Goal: Find specific page/section: Find specific page/section

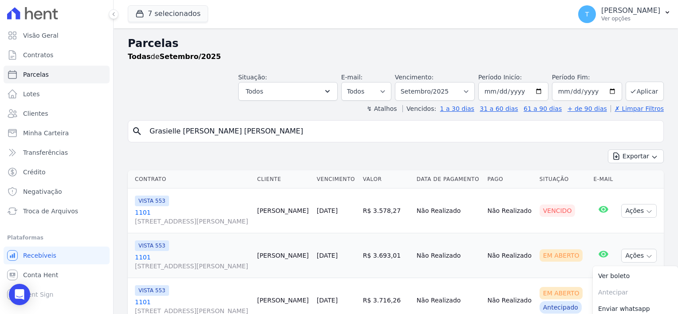
select select
click at [43, 72] on span "Parcelas" at bounding box center [36, 74] width 26 height 9
select select
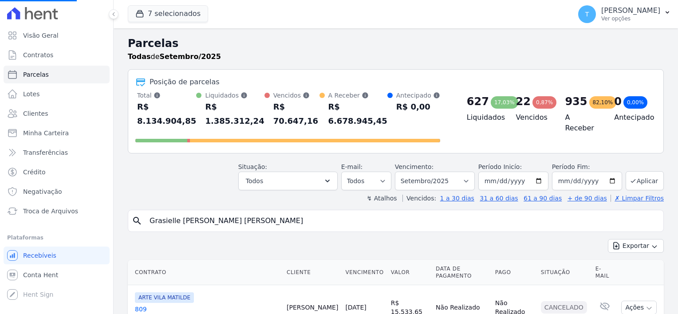
drag, startPoint x: 246, startPoint y: 206, endPoint x: 126, endPoint y: 203, distance: 120.3
paste input "[PERSON_NAME] dos [PERSON_NAME] Otoni"
type input "[PERSON_NAME] dos [PERSON_NAME] Otoni"
select select
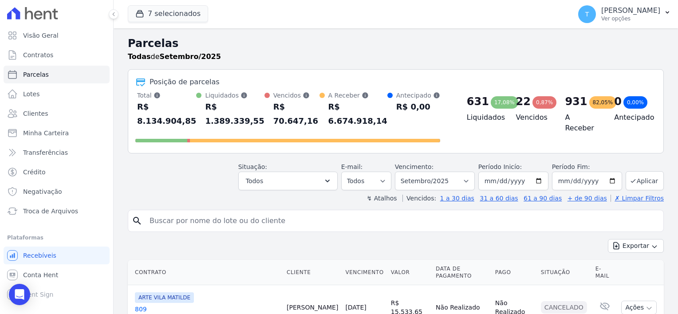
click at [158, 212] on input "search" at bounding box center [402, 221] width 516 height 18
paste input "[PERSON_NAME] dos [PERSON_NAME] Otoni"
type input "[PERSON_NAME] dos [PERSON_NAME] Otoni"
select select
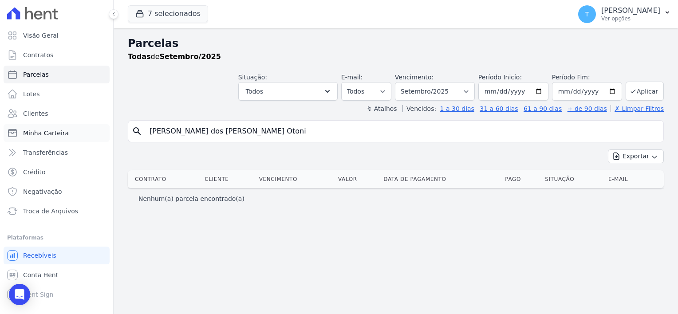
drag, startPoint x: 241, startPoint y: 129, endPoint x: 103, endPoint y: 126, distance: 138.1
click at [103, 126] on div "Visão Geral Contratos [GEOGRAPHIC_DATA] Lotes Clientes Minha Carteira Transferê…" at bounding box center [339, 157] width 678 height 314
paste input "Elder [PERSON_NAME] [PERSON_NAME]"
type input "Elder [PERSON_NAME] [PERSON_NAME]"
select select
